Goal: Book appointment/travel/reservation

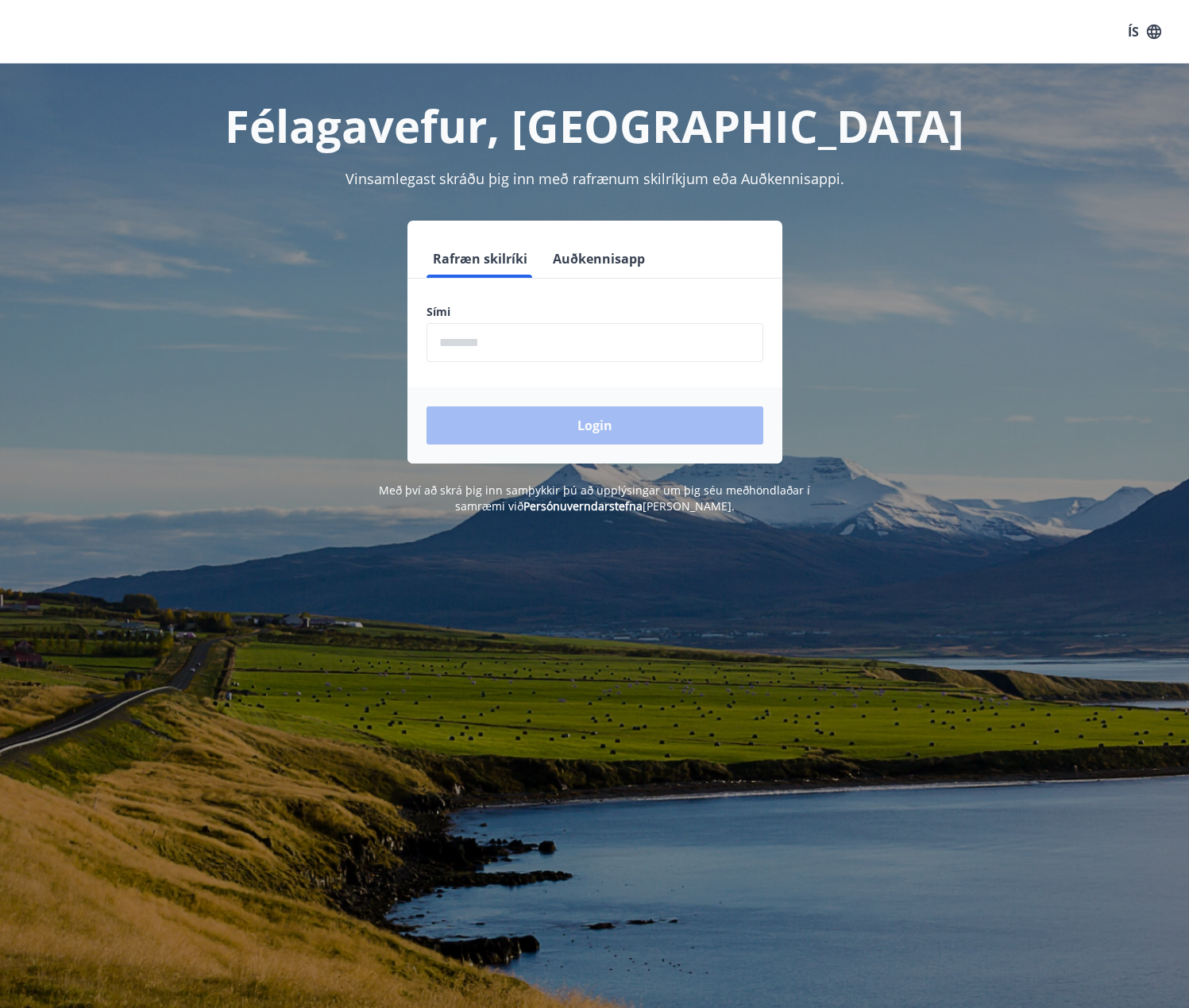
click at [554, 336] on input "phone" at bounding box center [595, 342] width 337 height 39
type input "********"
click at [544, 434] on button "Login" at bounding box center [595, 426] width 337 height 39
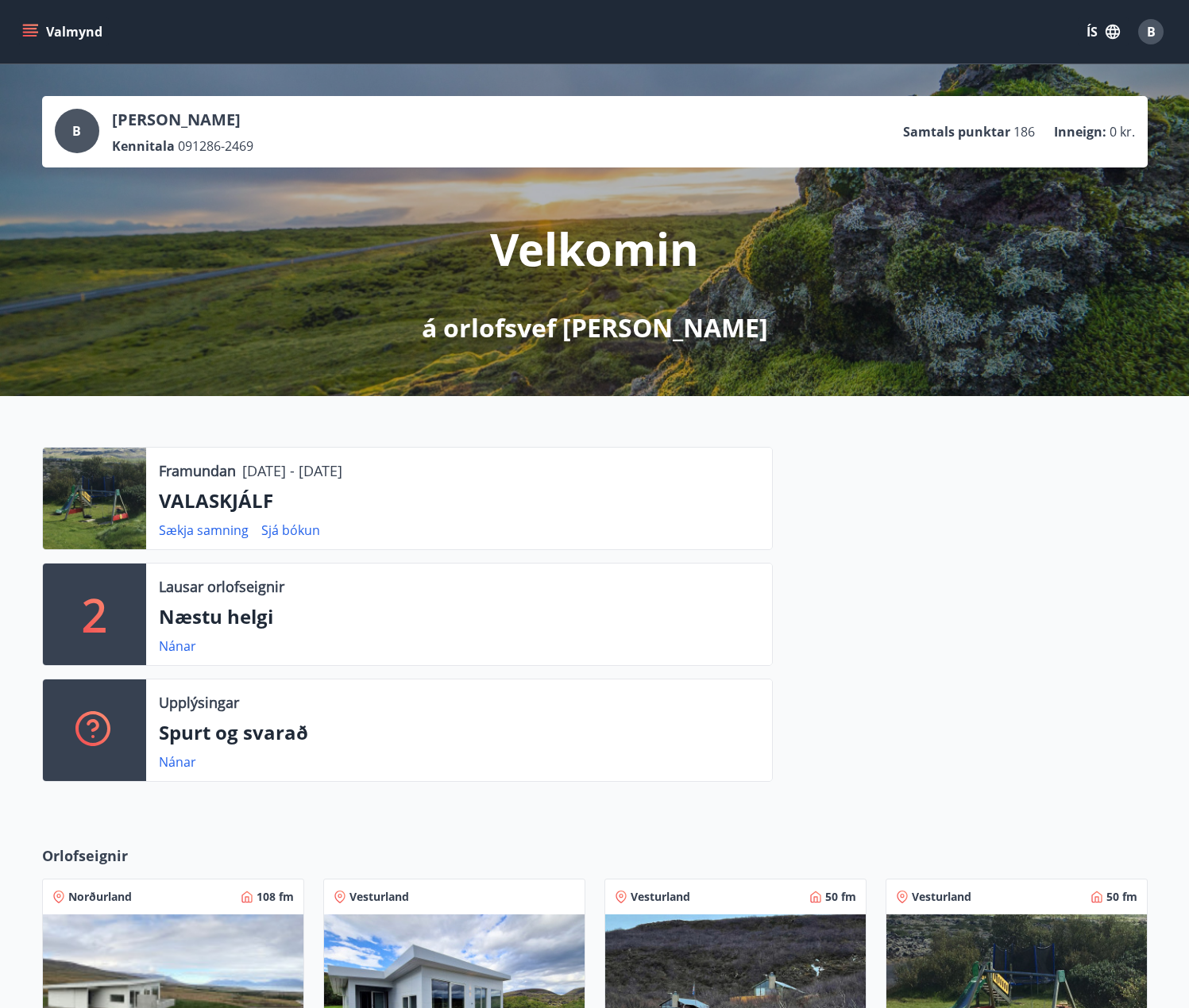
click at [24, 32] on icon "menu" at bounding box center [31, 32] width 17 height 2
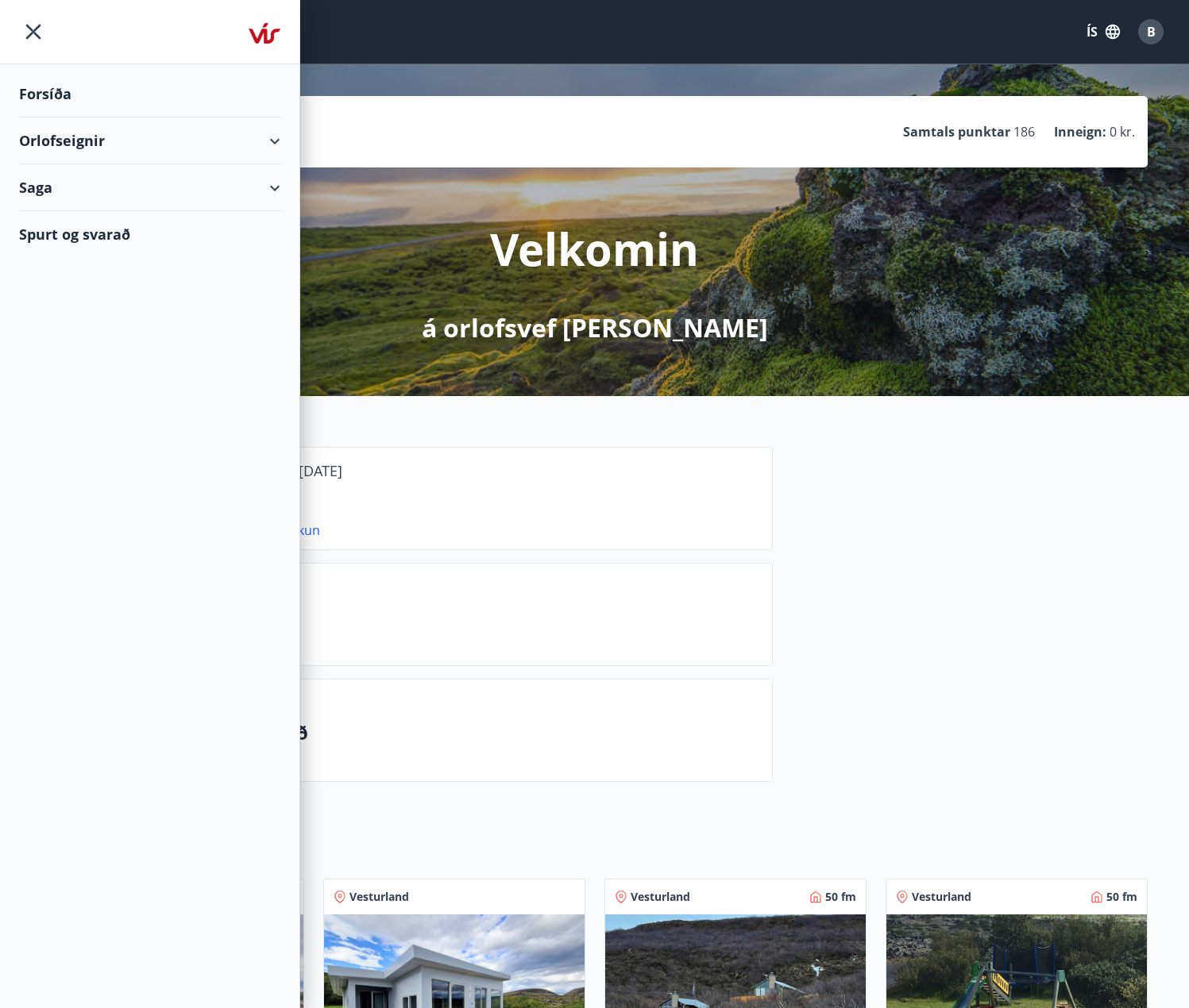
click at [282, 137] on icon at bounding box center [274, 141] width 19 height 19
click at [104, 216] on div "Bókunardagatal" at bounding box center [149, 214] width 236 height 33
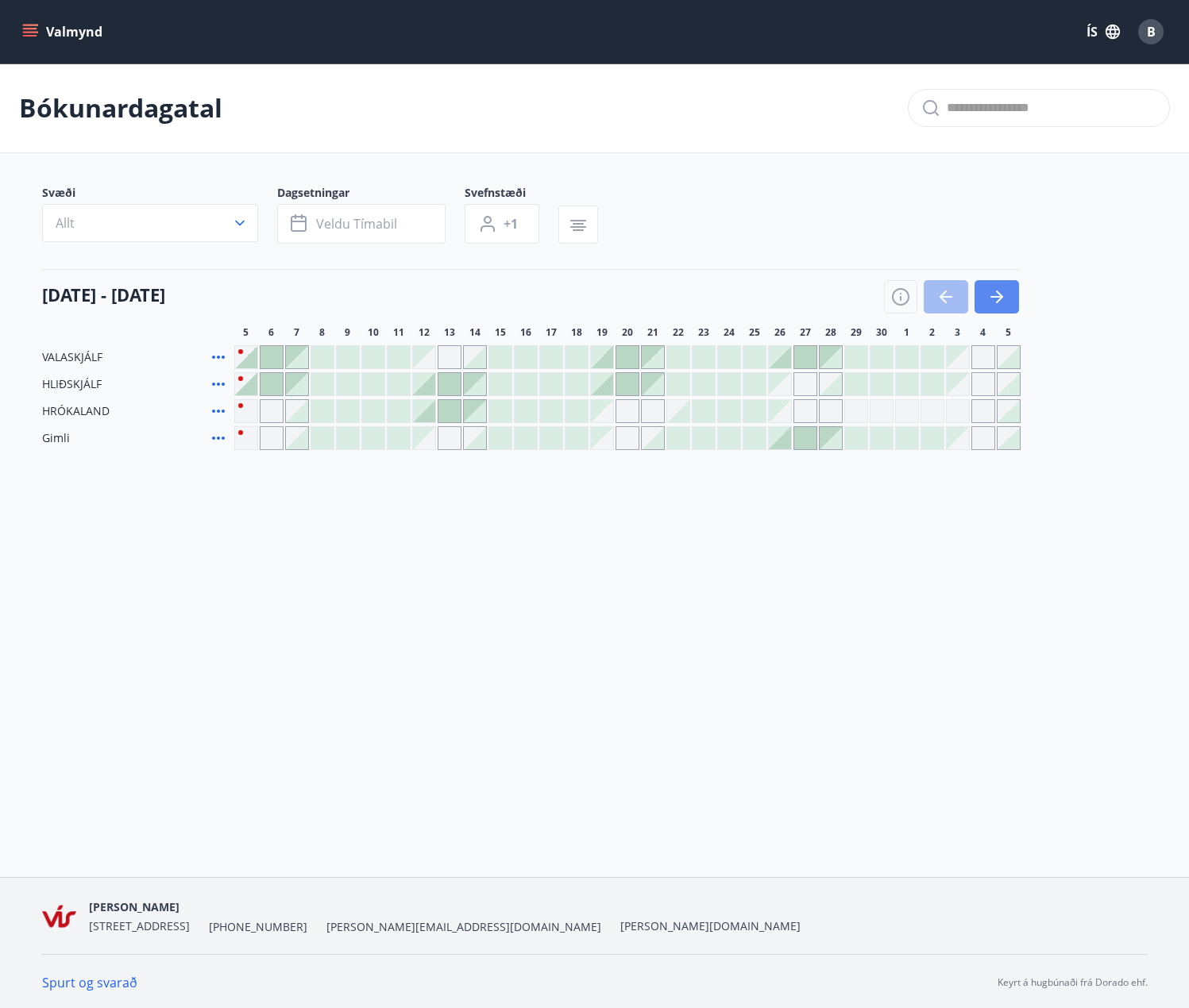
click at [995, 303] on icon "button" at bounding box center [996, 297] width 19 height 19
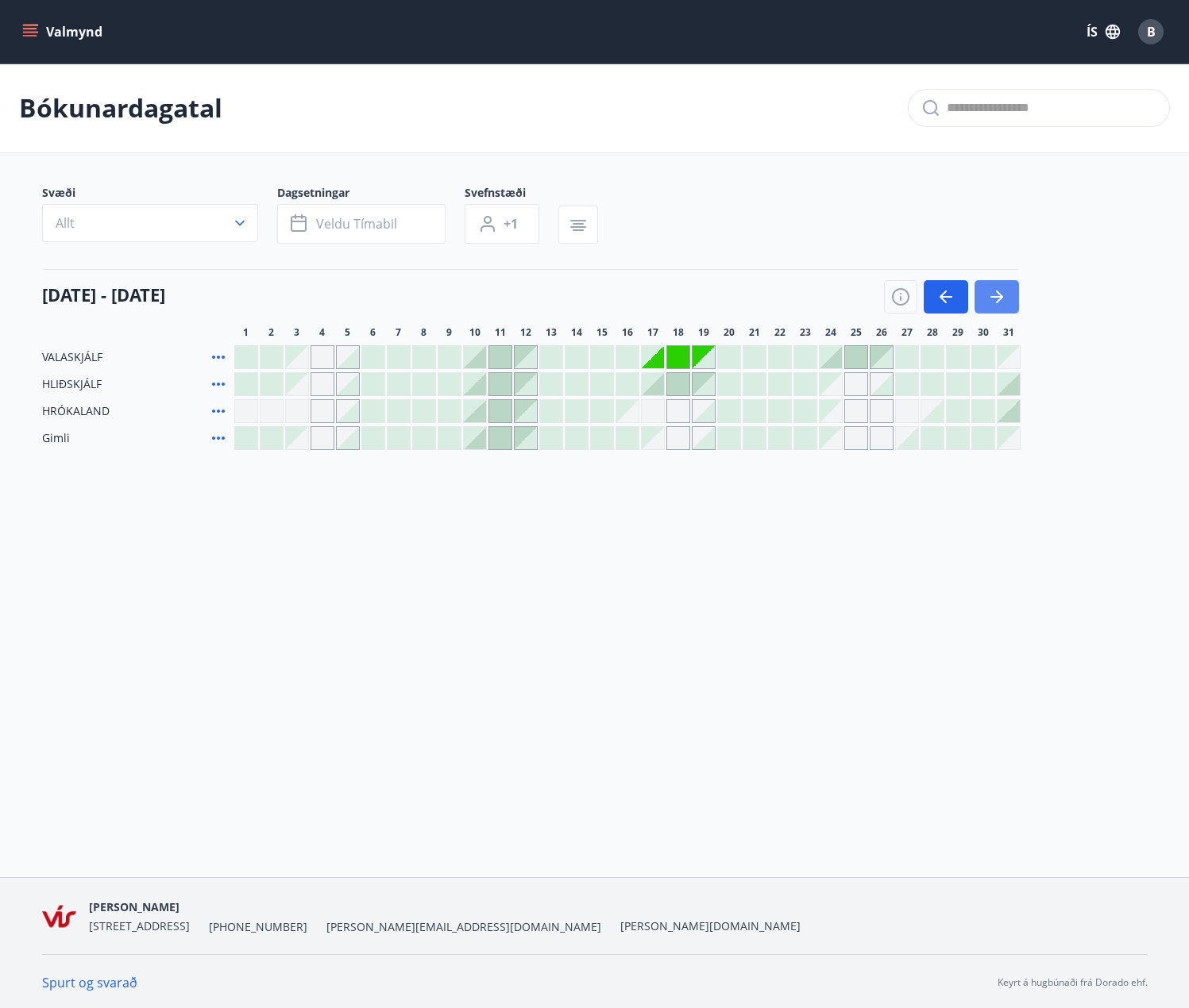
click at [995, 303] on icon "button" at bounding box center [996, 297] width 19 height 19
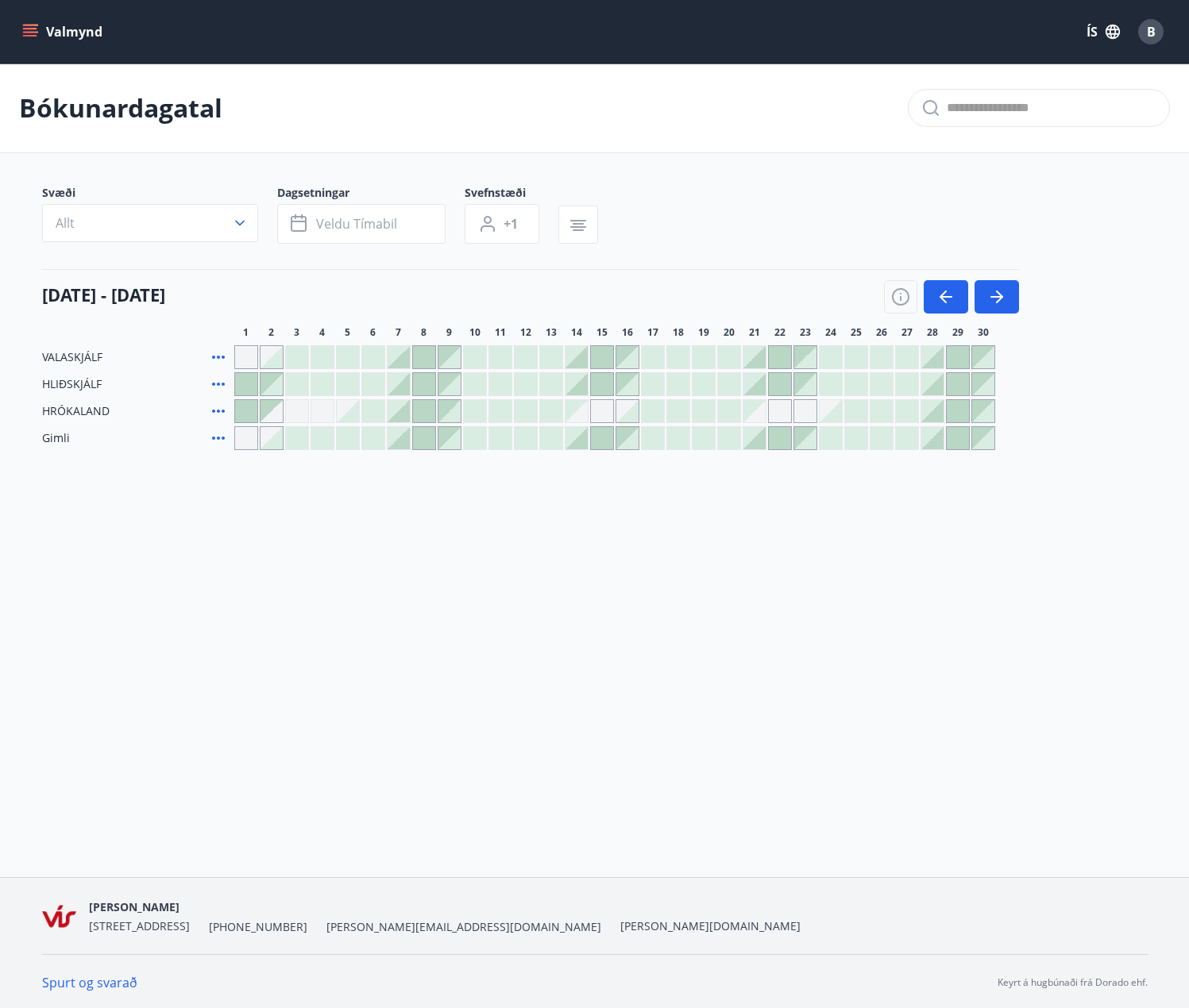
click at [222, 360] on icon at bounding box center [218, 357] width 19 height 19
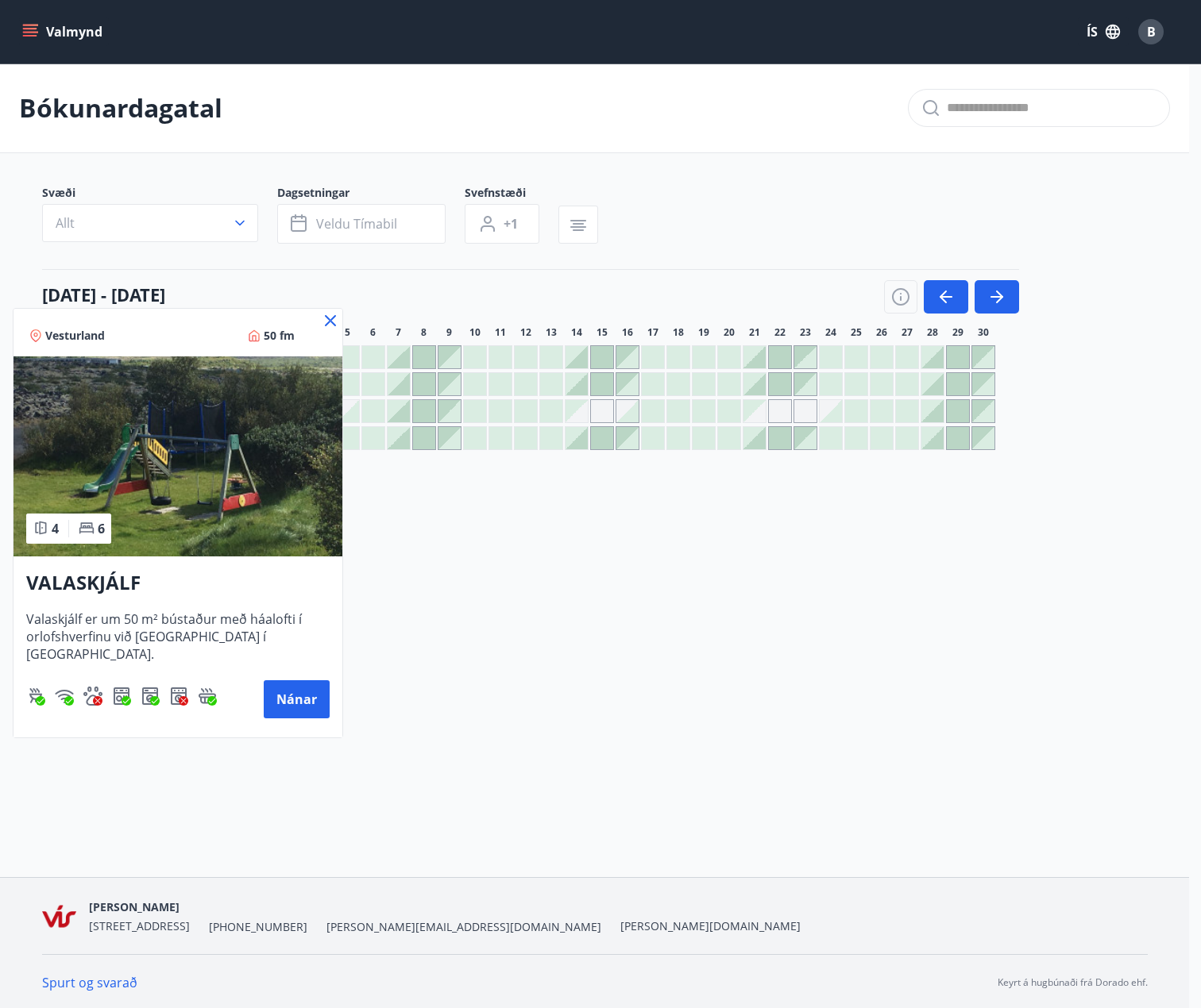
click at [327, 318] on icon at bounding box center [330, 321] width 11 height 11
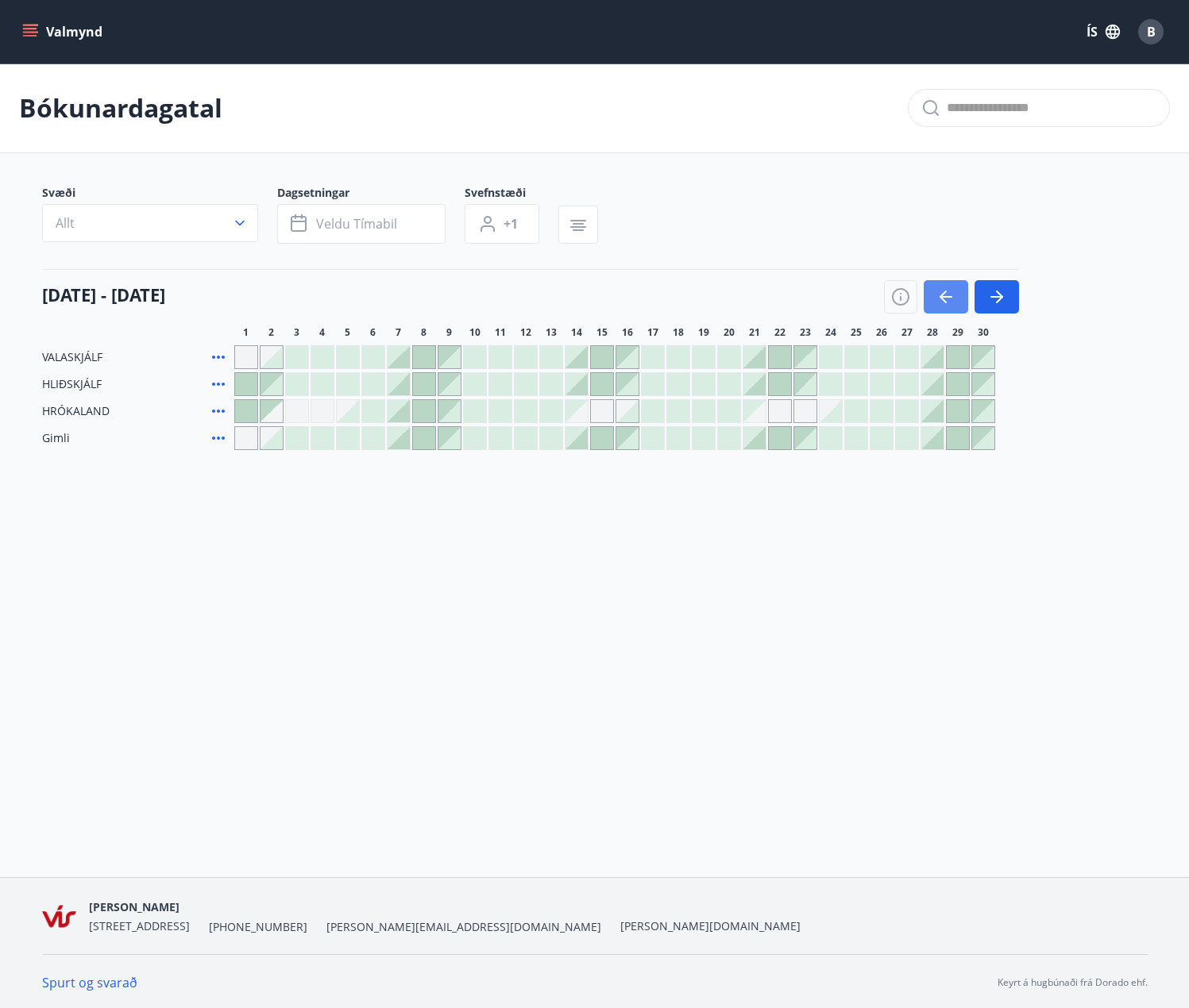
click at [931, 307] on button "button" at bounding box center [946, 297] width 45 height 33
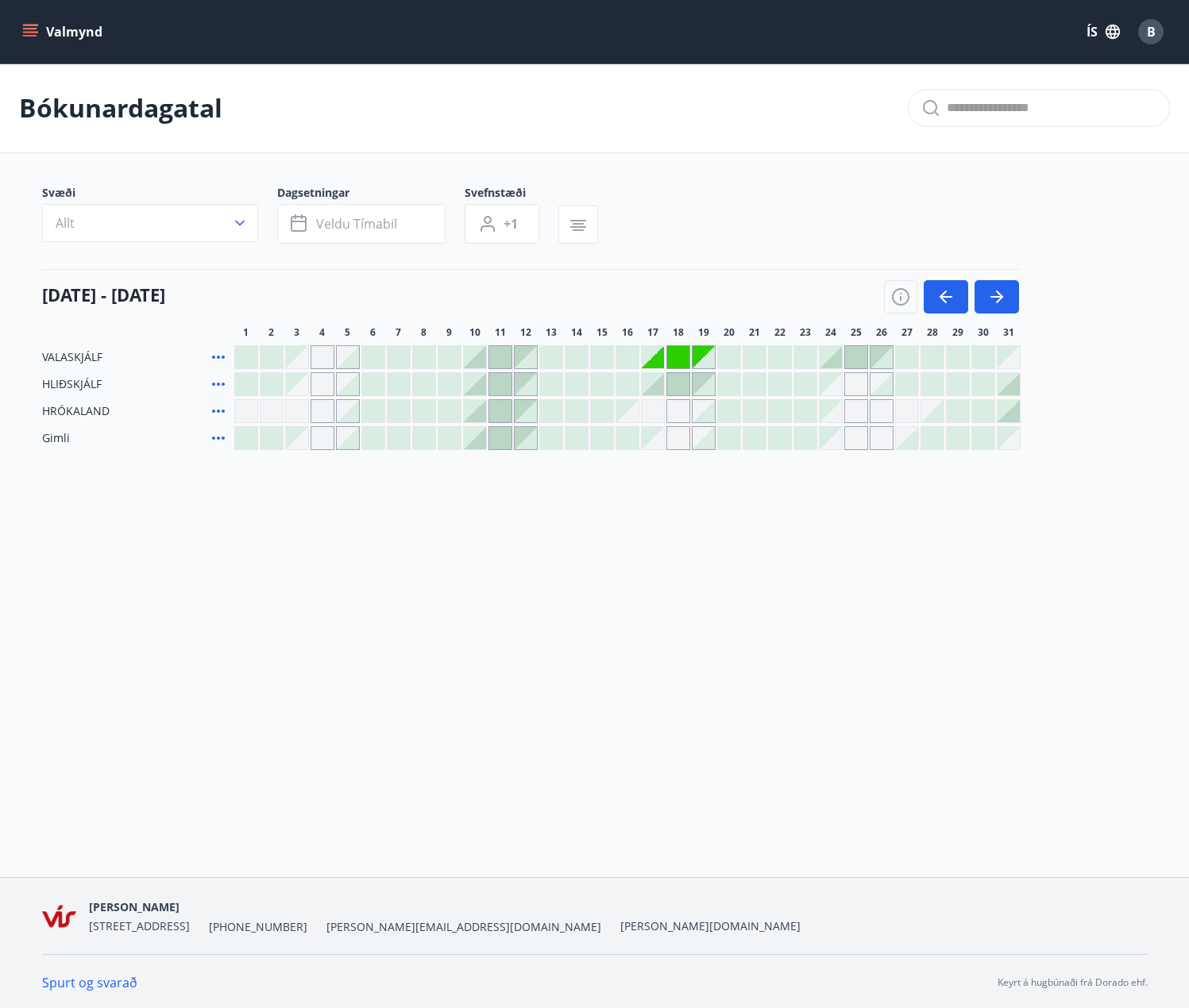
click at [1011, 393] on div at bounding box center [1008, 384] width 22 height 22
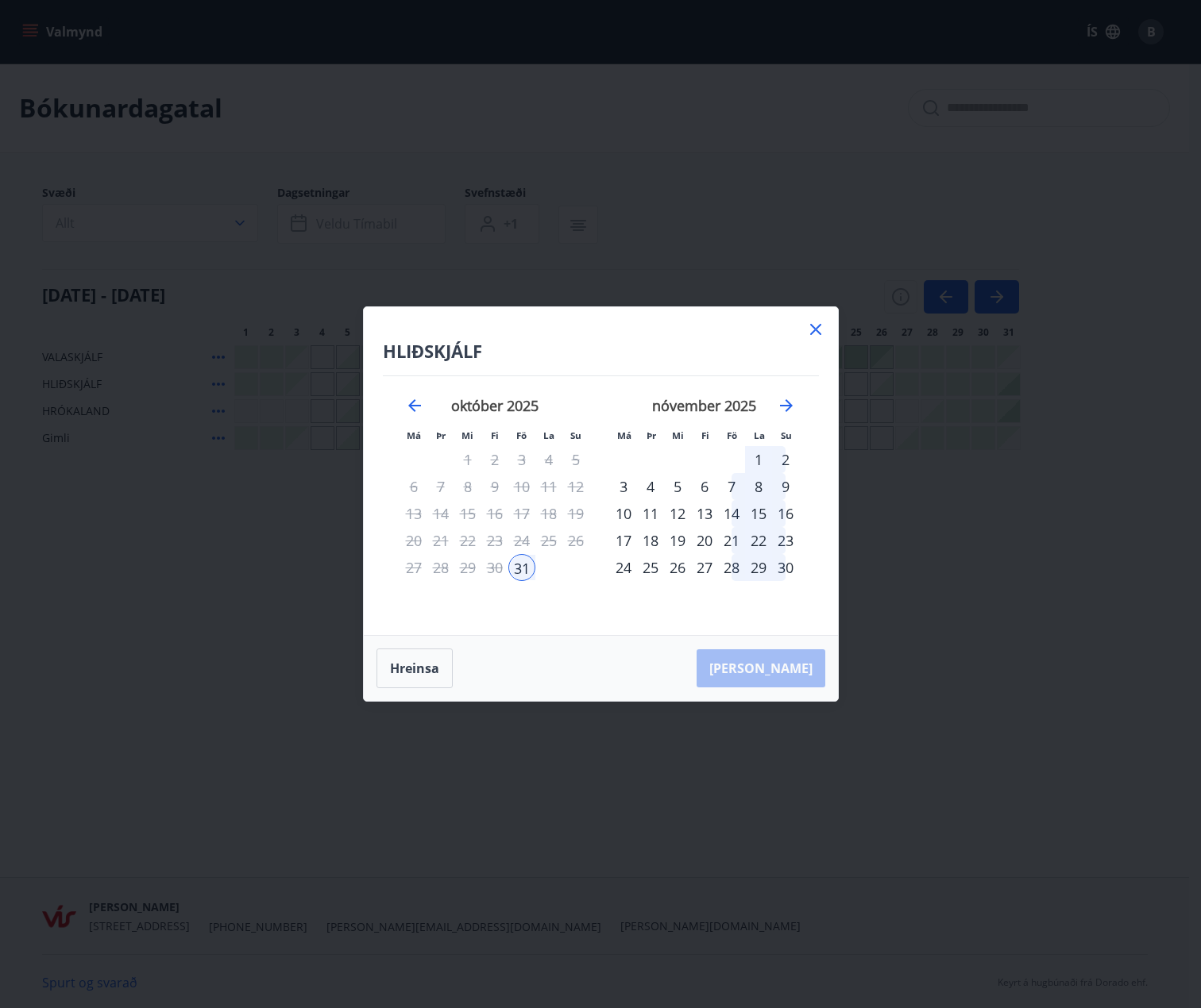
click at [785, 460] on div "2" at bounding box center [785, 460] width 27 height 27
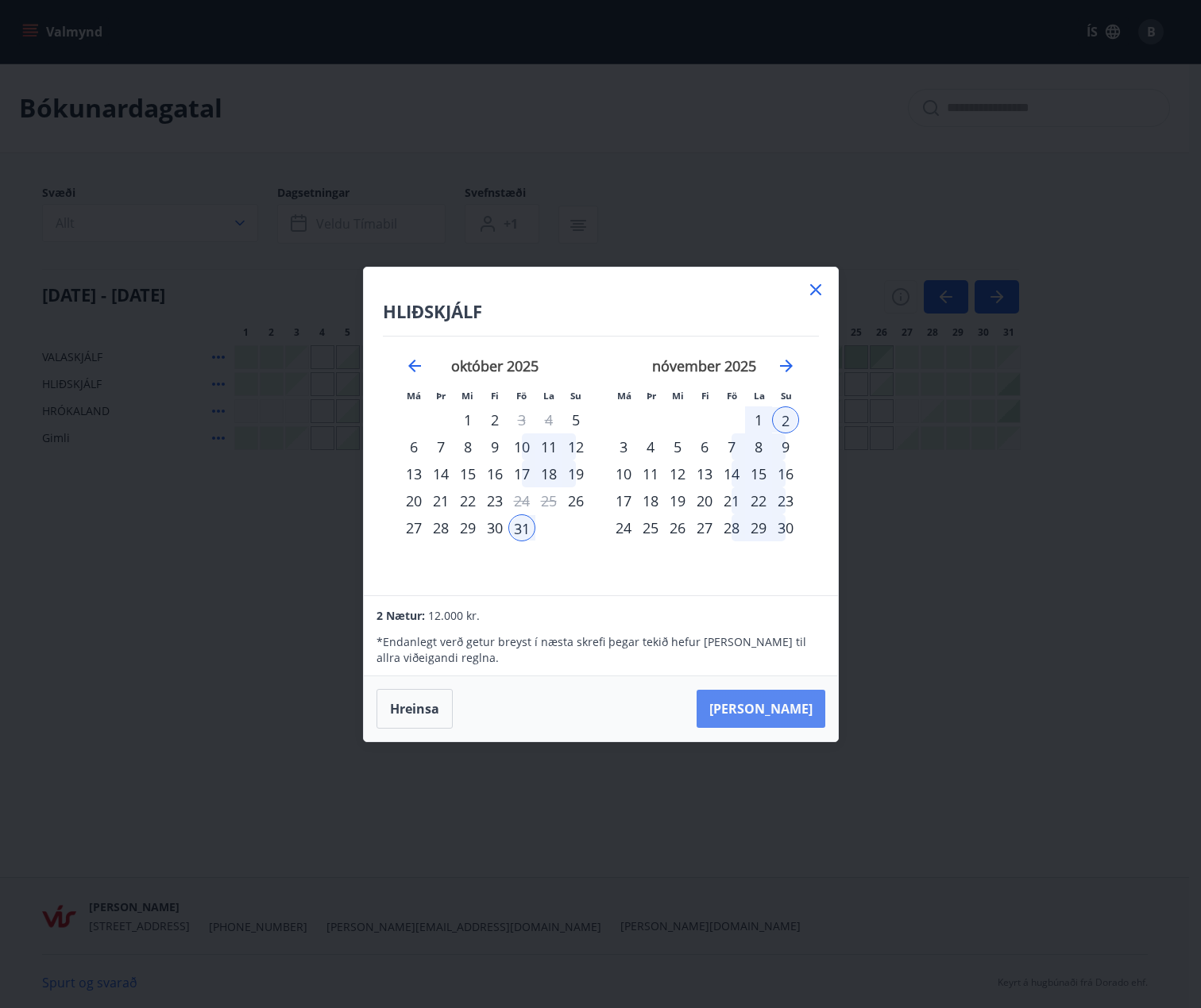
click at [779, 713] on button "[PERSON_NAME]" at bounding box center [761, 709] width 129 height 39
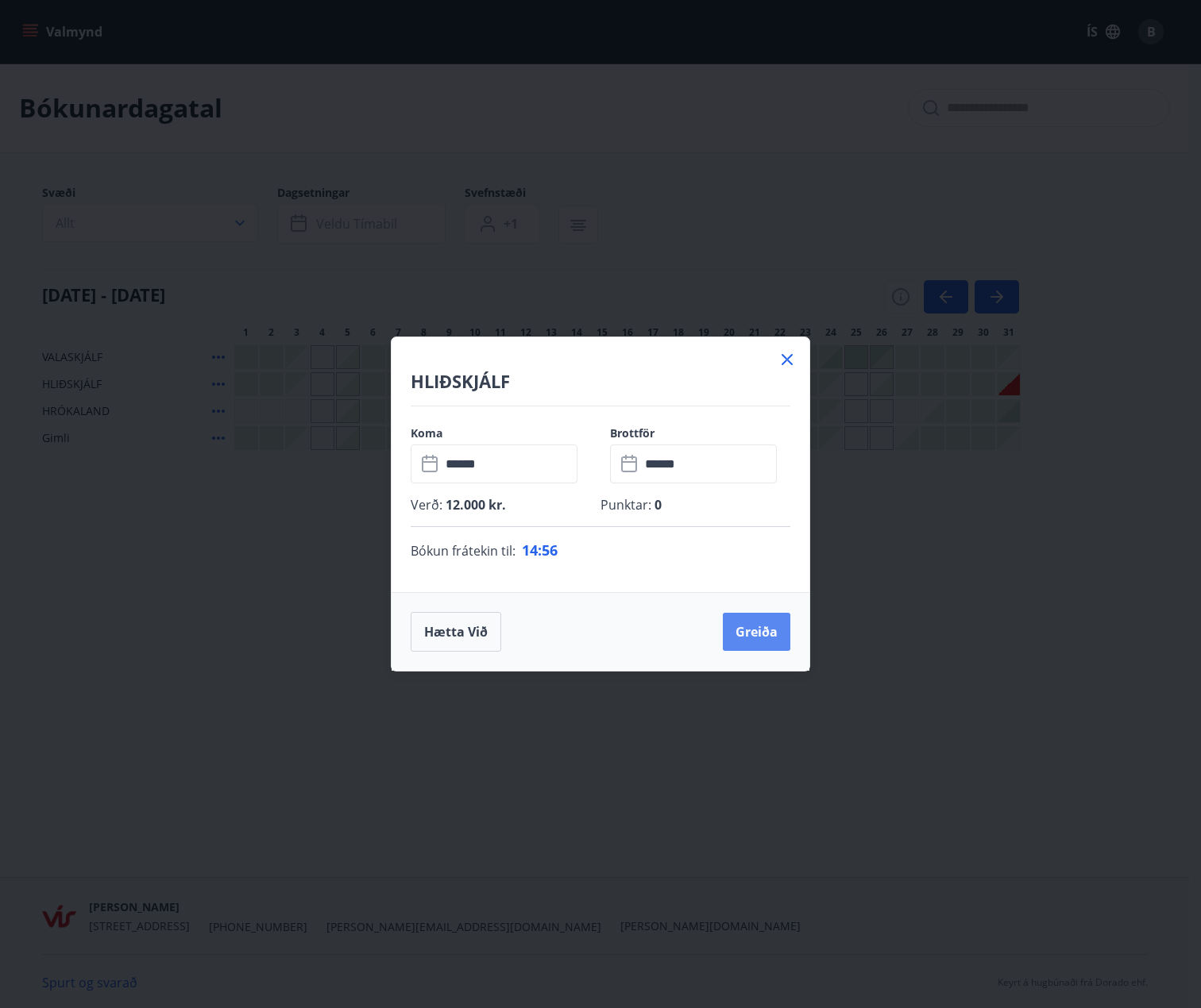
click at [734, 623] on button "Greiða" at bounding box center [756, 632] width 67 height 39
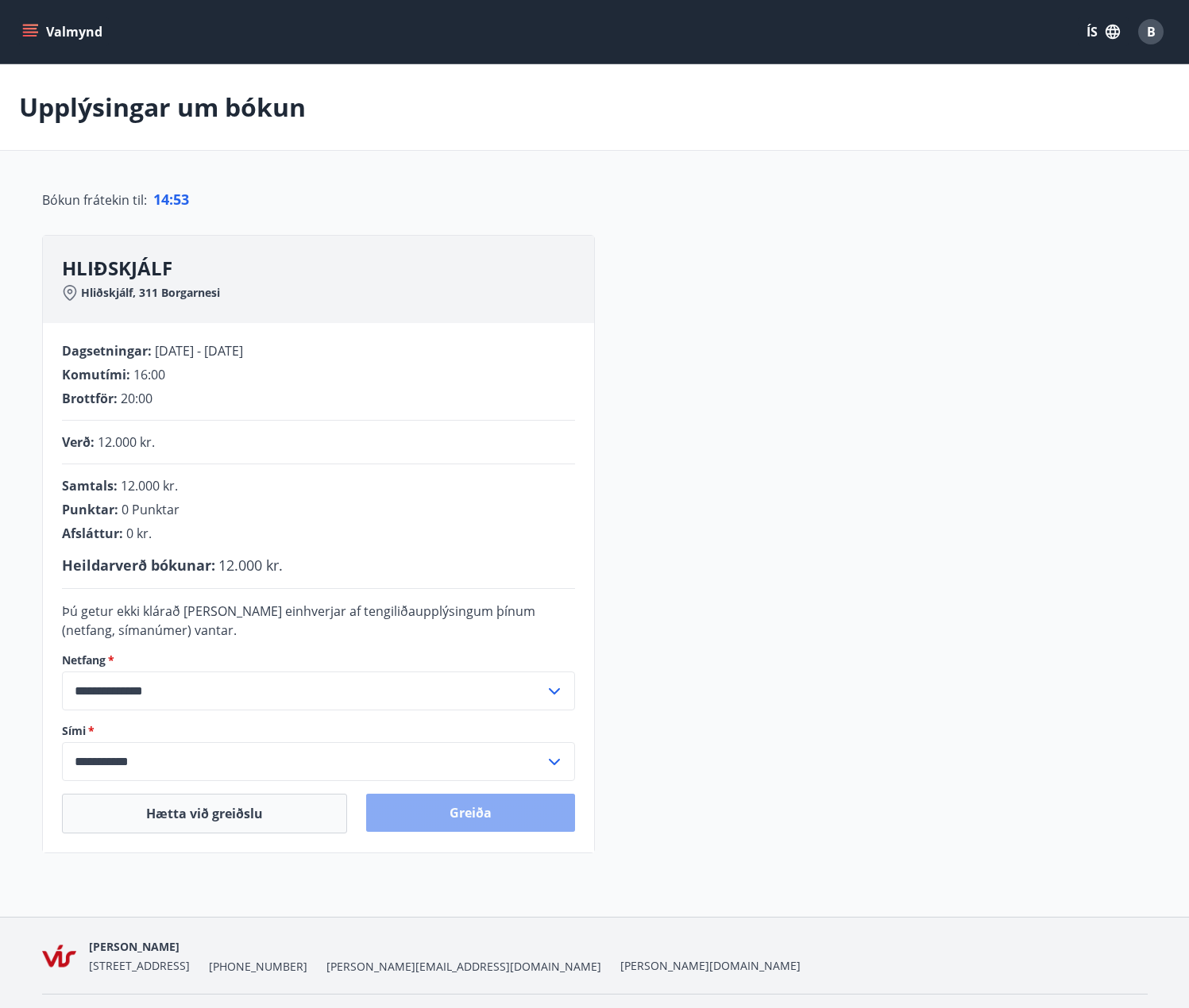
click at [442, 816] on button "Greiða" at bounding box center [470, 813] width 209 height 39
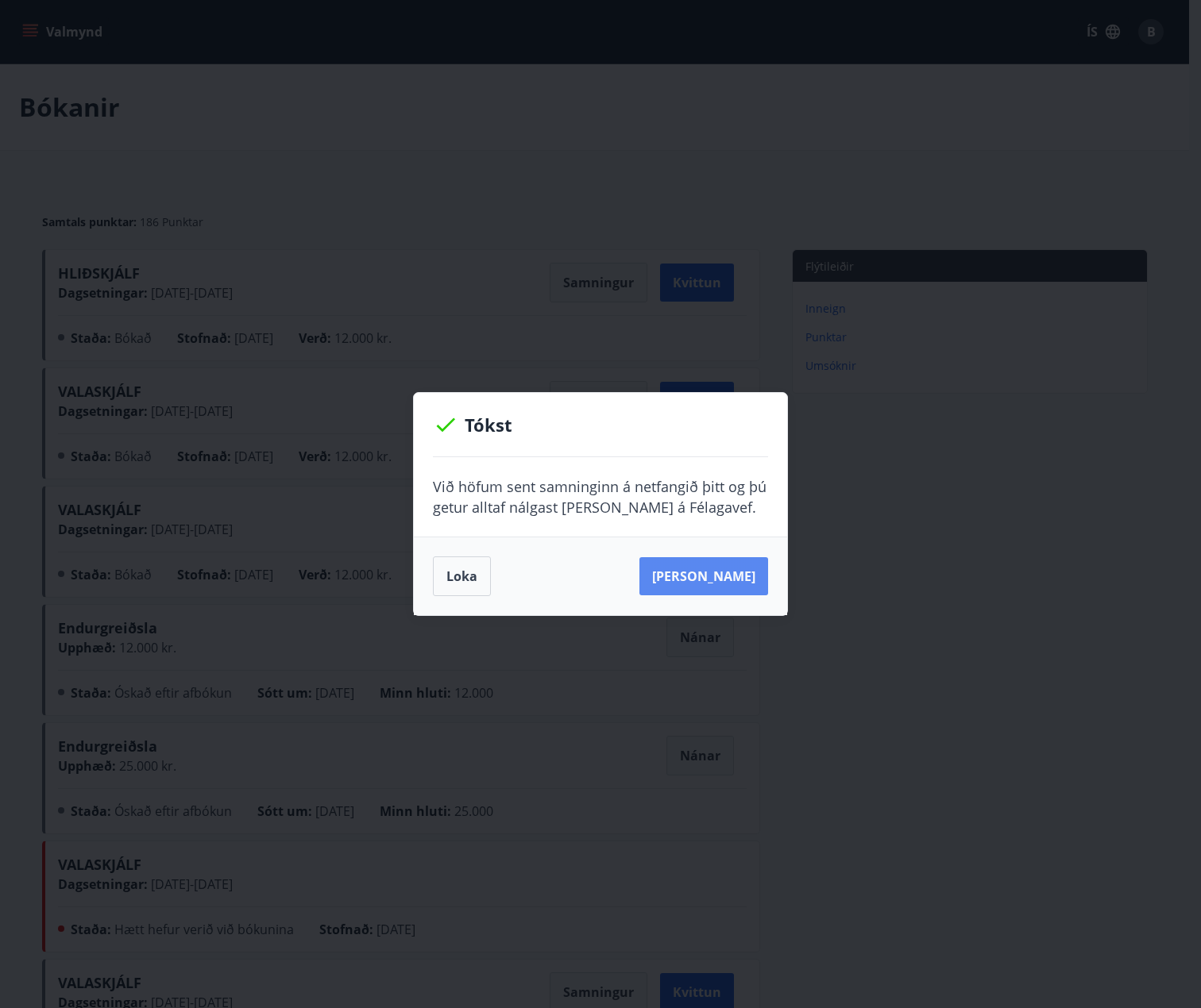
click at [748, 582] on button "[PERSON_NAME]" at bounding box center [704, 576] width 129 height 39
click at [477, 588] on button "Loka" at bounding box center [462, 576] width 58 height 39
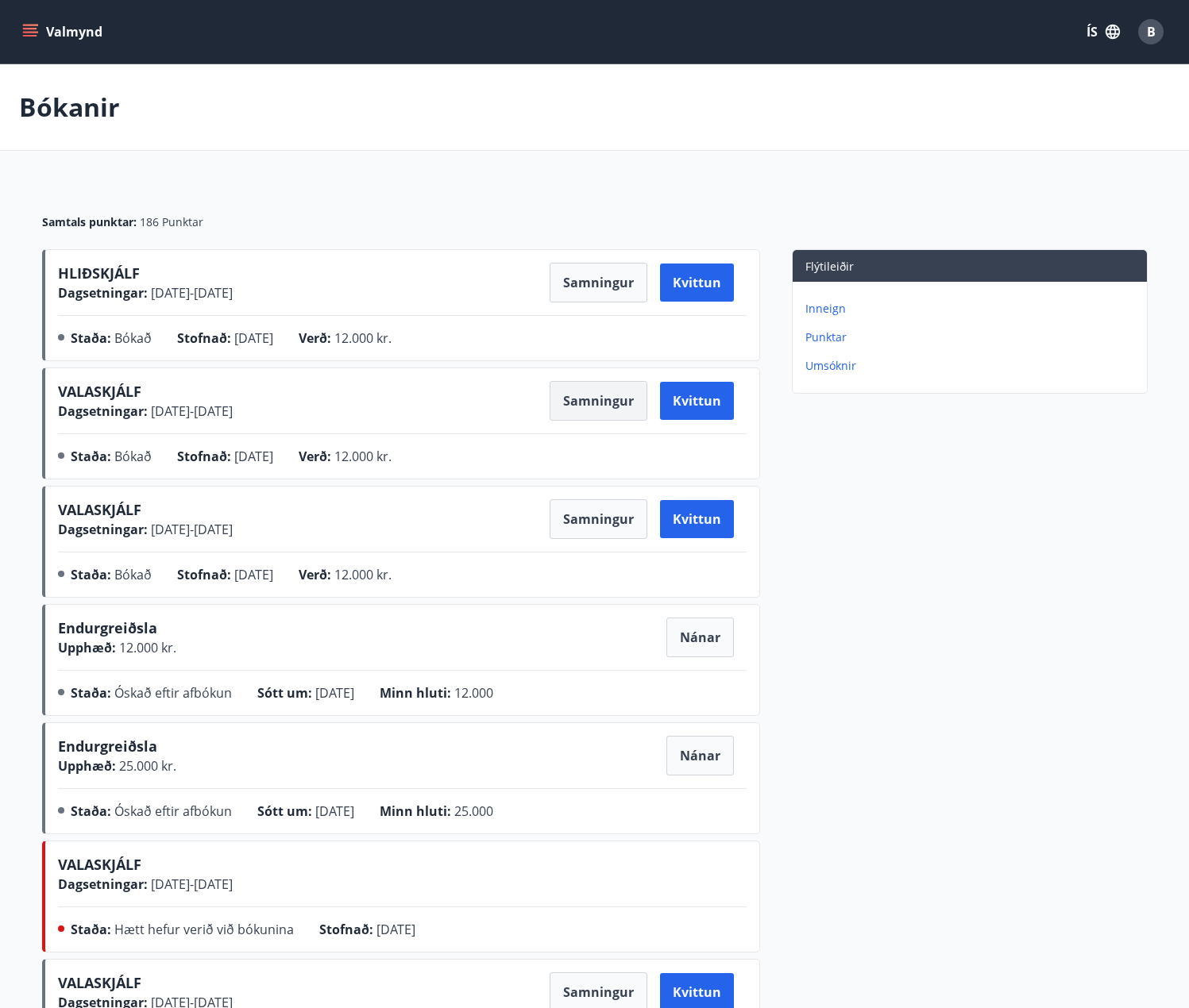
click at [595, 405] on button "Samningur" at bounding box center [598, 401] width 98 height 39
click at [490, 185] on div "Samtals punktar : 186 Punktar" at bounding box center [595, 216] width 1106 height 66
